Goal: Find specific page/section: Find specific page/section

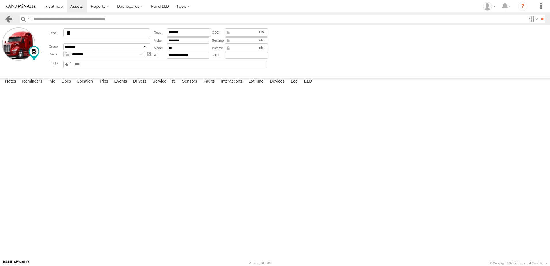
click at [8, 17] on link at bounding box center [9, 19] width 8 height 8
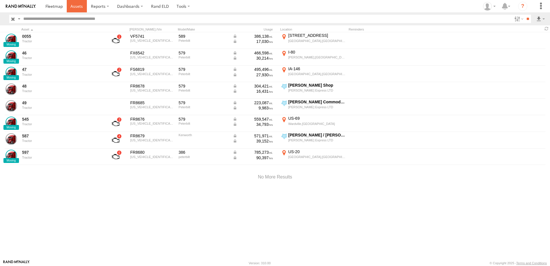
click at [75, 5] on span at bounding box center [77, 5] width 12 height 5
click at [76, 4] on span at bounding box center [77, 5] width 12 height 5
click at [77, 6] on span at bounding box center [77, 5] width 12 height 5
